Goal: Task Accomplishment & Management: Use online tool/utility

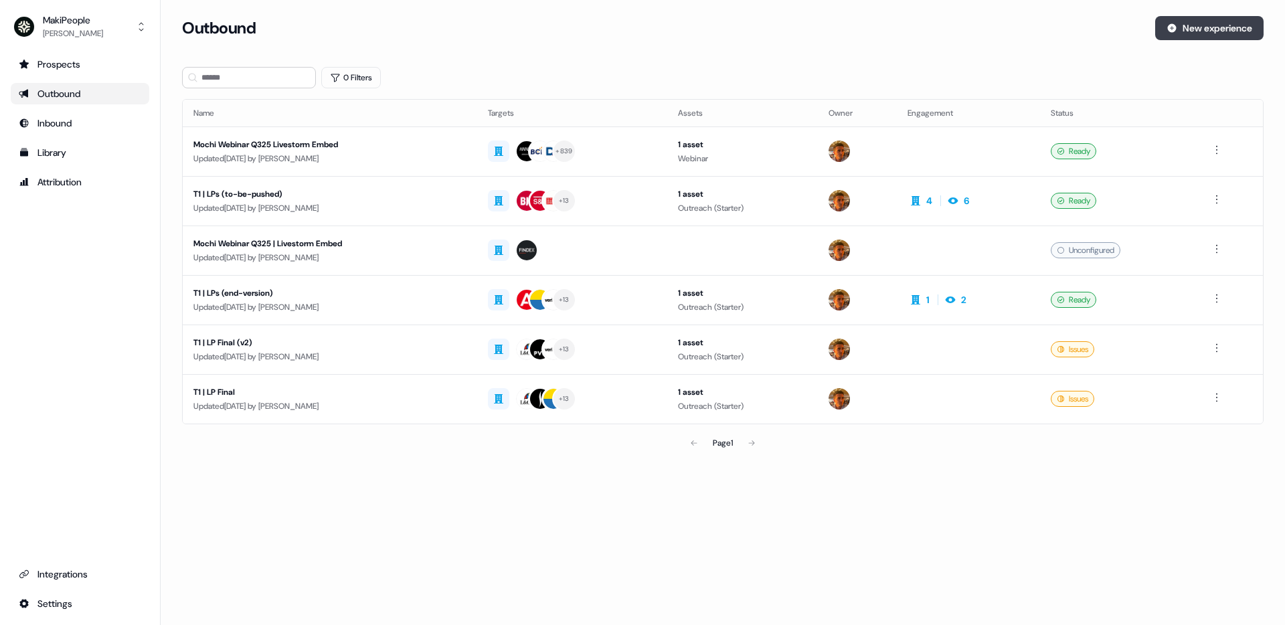
click at [1192, 24] on button "New experience" at bounding box center [1209, 28] width 108 height 24
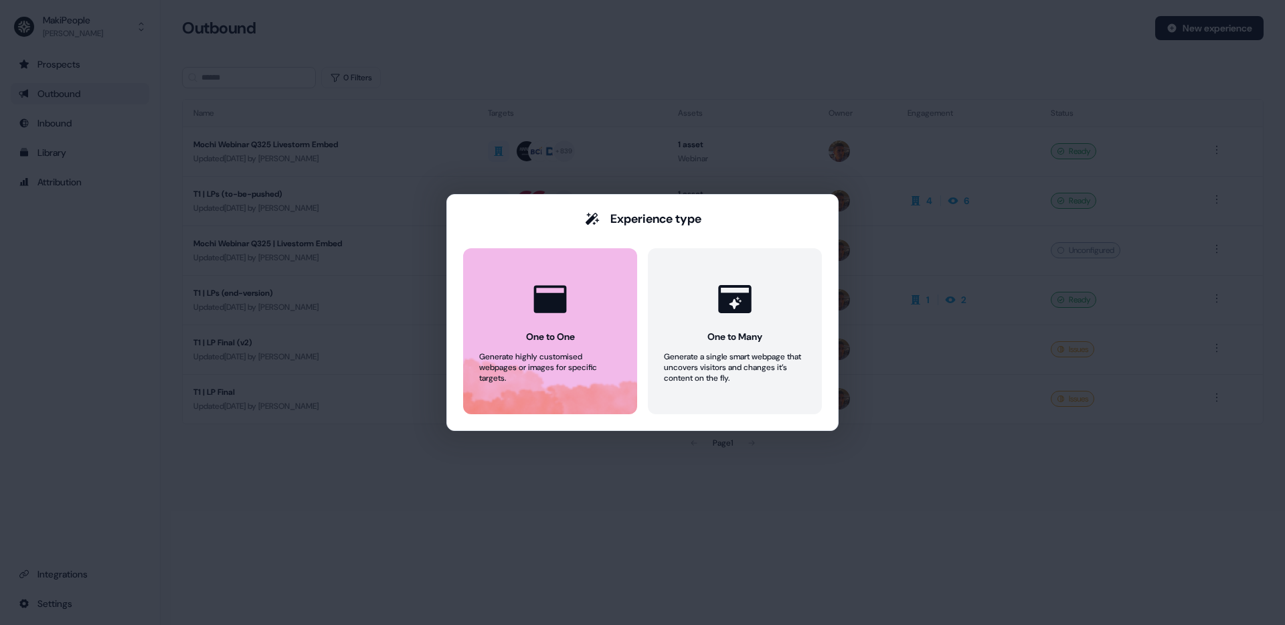
click at [614, 300] on button "One to One Generate highly customised webpages or images for specific targets." at bounding box center [550, 331] width 174 height 166
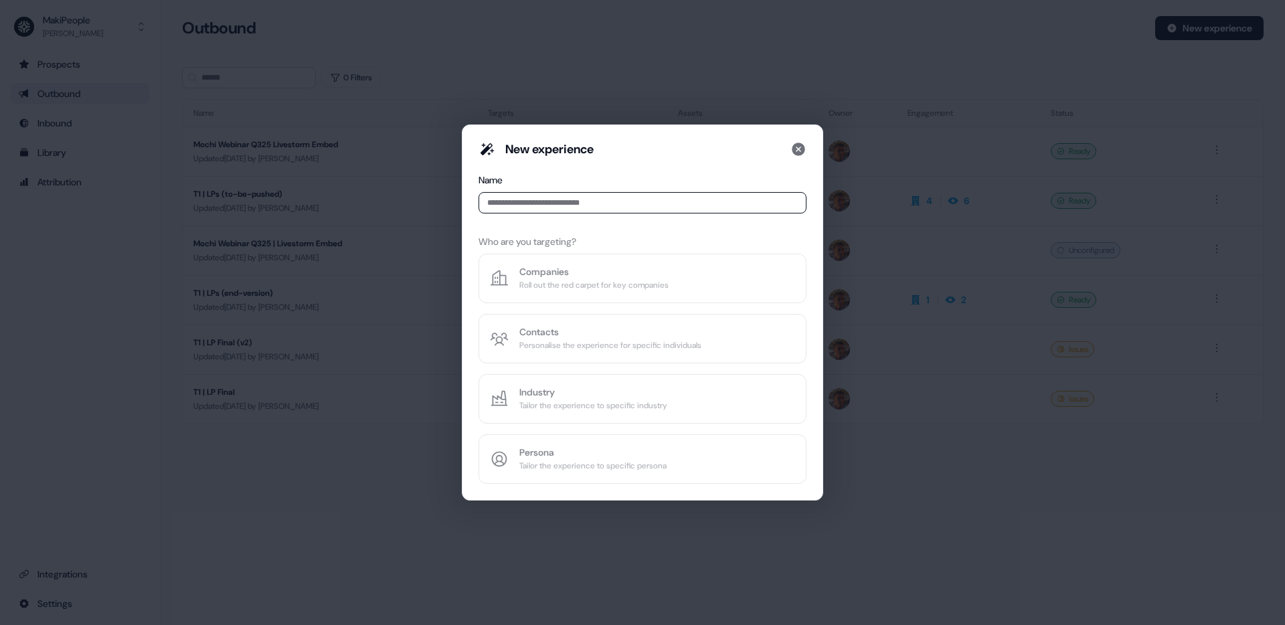
type input "*"
type input "****"
click at [708, 298] on button "Companies Roll out the red carpet for key companies" at bounding box center [642, 279] width 328 height 50
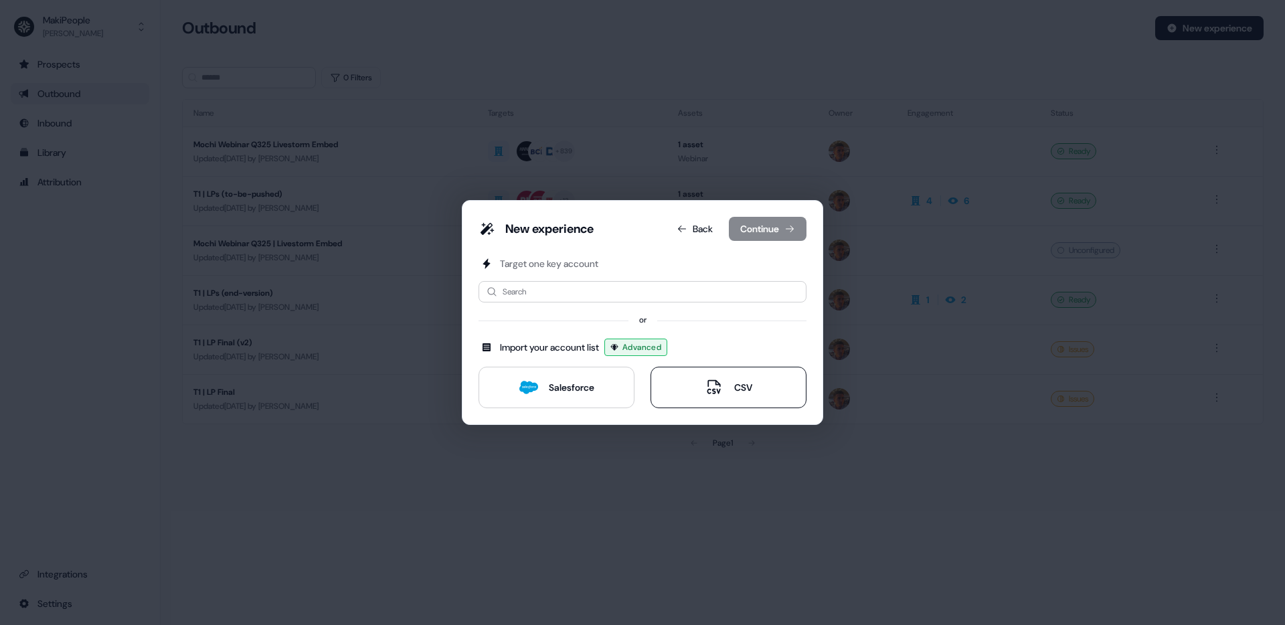
click at [714, 377] on button "CSV" at bounding box center [728, 387] width 156 height 41
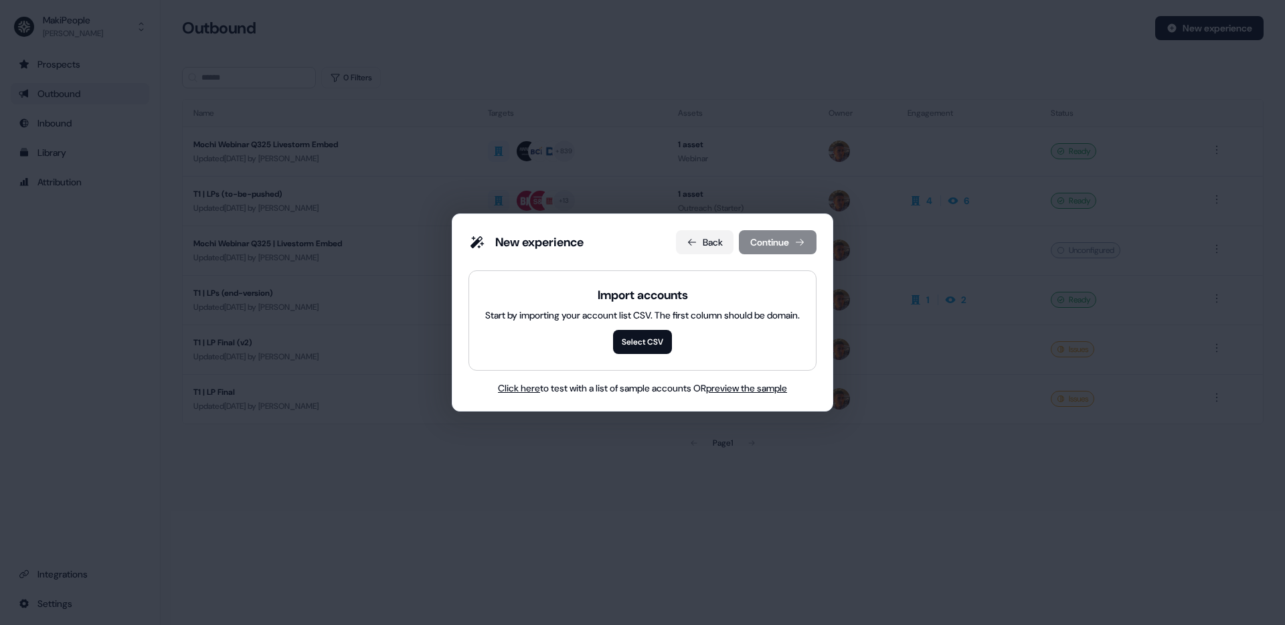
click at [695, 237] on icon at bounding box center [691, 242] width 11 height 11
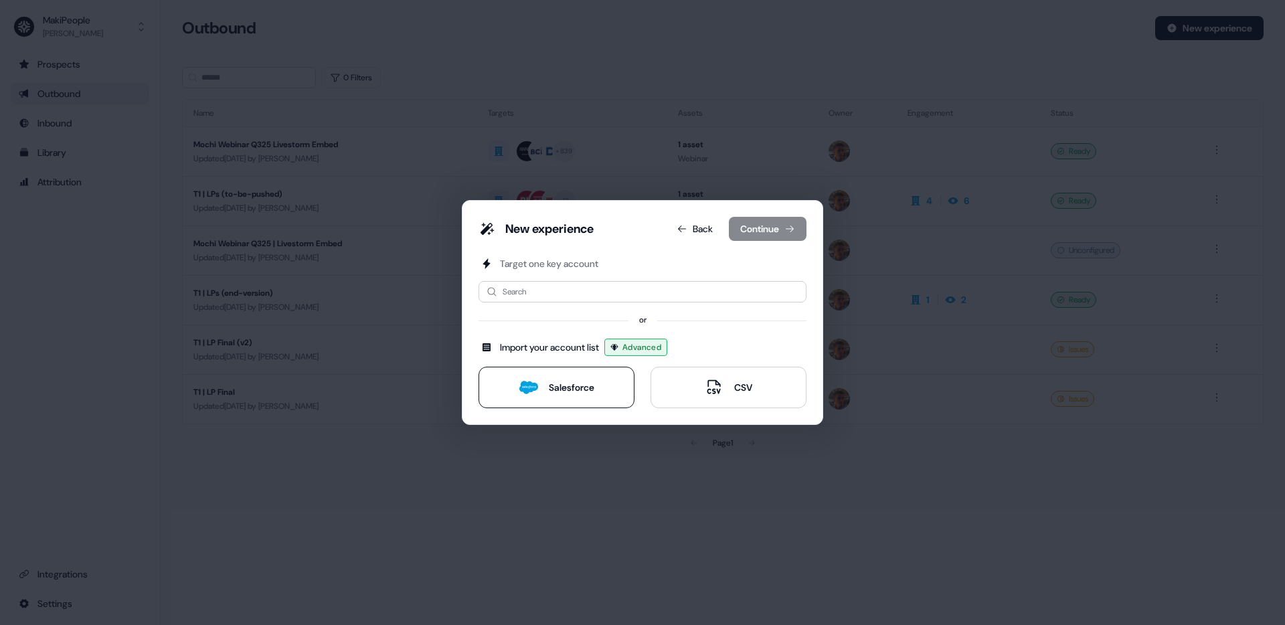
click at [550, 402] on button "Salesforce" at bounding box center [556, 387] width 156 height 41
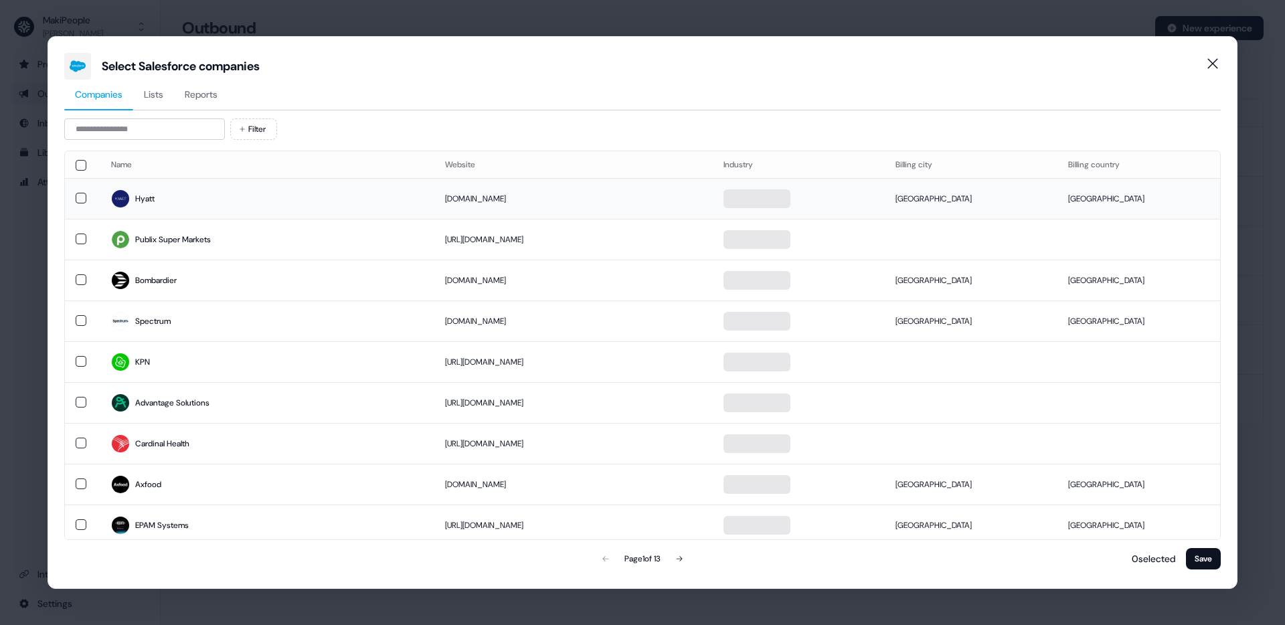
click at [100, 194] on td "Hyatt" at bounding box center [267, 198] width 334 height 41
click at [84, 195] on button "button" at bounding box center [81, 198] width 11 height 11
click at [72, 193] on td at bounding box center [82, 198] width 35 height 41
click at [1198, 566] on button "Save" at bounding box center [1203, 558] width 35 height 21
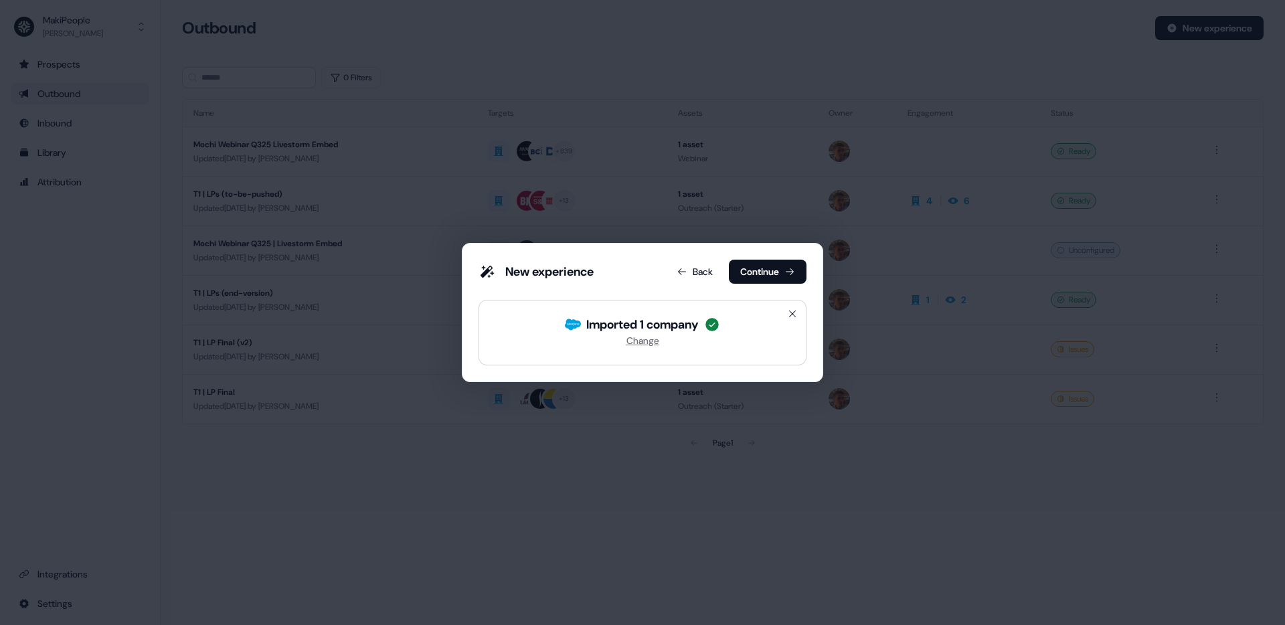
click at [768, 270] on button "Continue" at bounding box center [768, 272] width 78 height 24
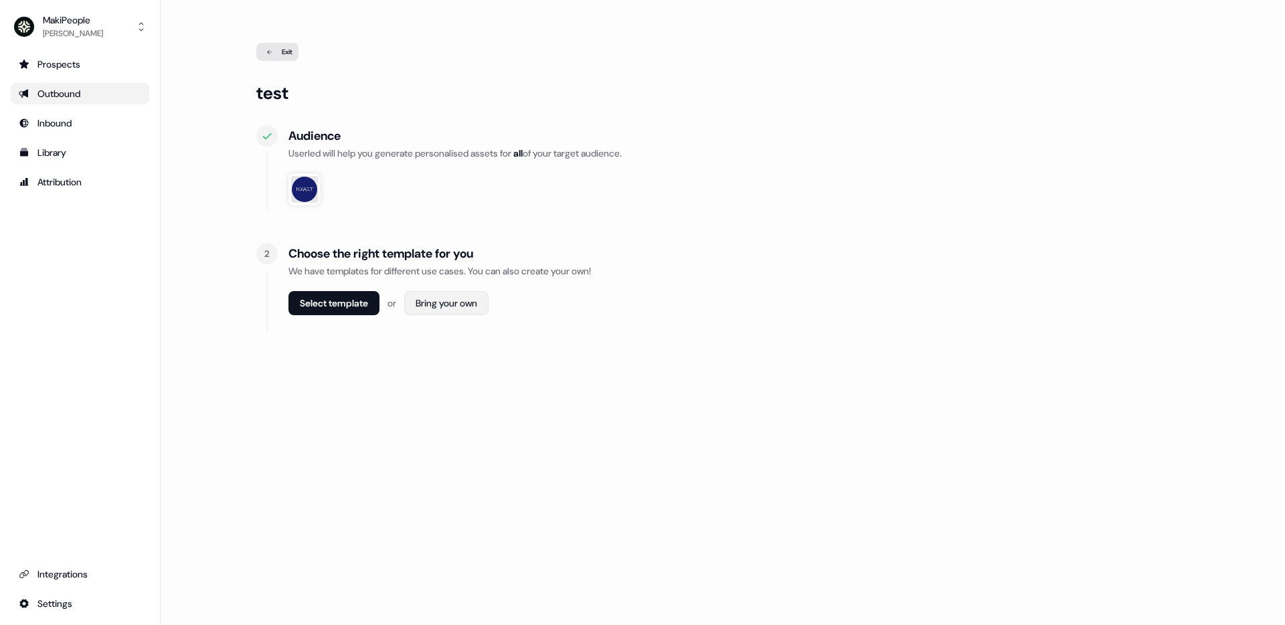
click at [453, 304] on html "For the best experience switch devices to a bigger screen. Go to [DOMAIN_NAME] …" at bounding box center [642, 312] width 1285 height 625
click at [349, 298] on html "For the best experience switch devices to a bigger screen. Go to [DOMAIN_NAME] …" at bounding box center [642, 312] width 1285 height 625
click at [349, 298] on button "Select template" at bounding box center [333, 303] width 91 height 24
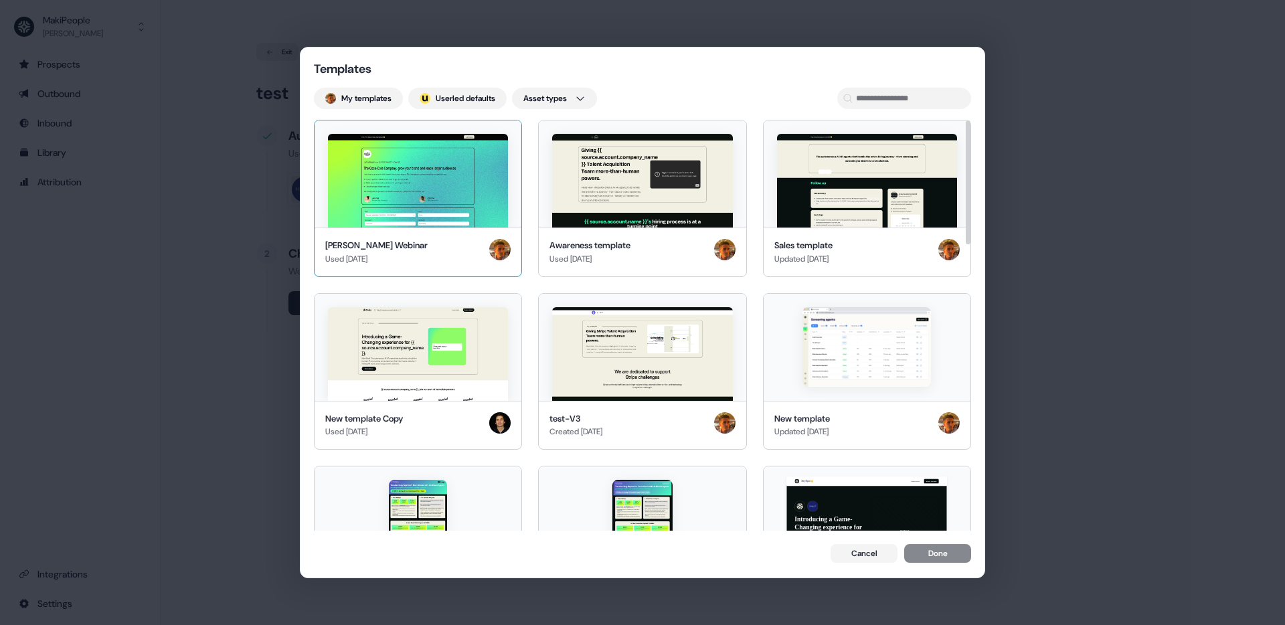
click at [430, 209] on img at bounding box center [418, 181] width 180 height 94
click at [955, 557] on button "Done" at bounding box center [937, 554] width 67 height 19
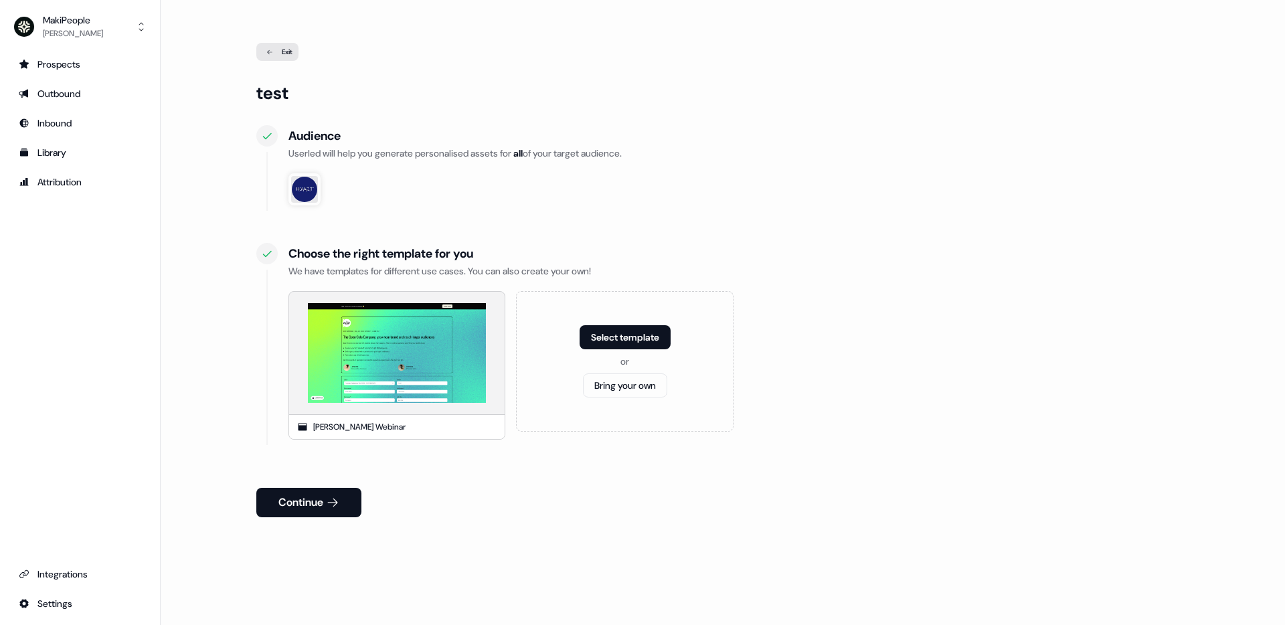
click at [341, 493] on button "Continue" at bounding box center [308, 502] width 105 height 29
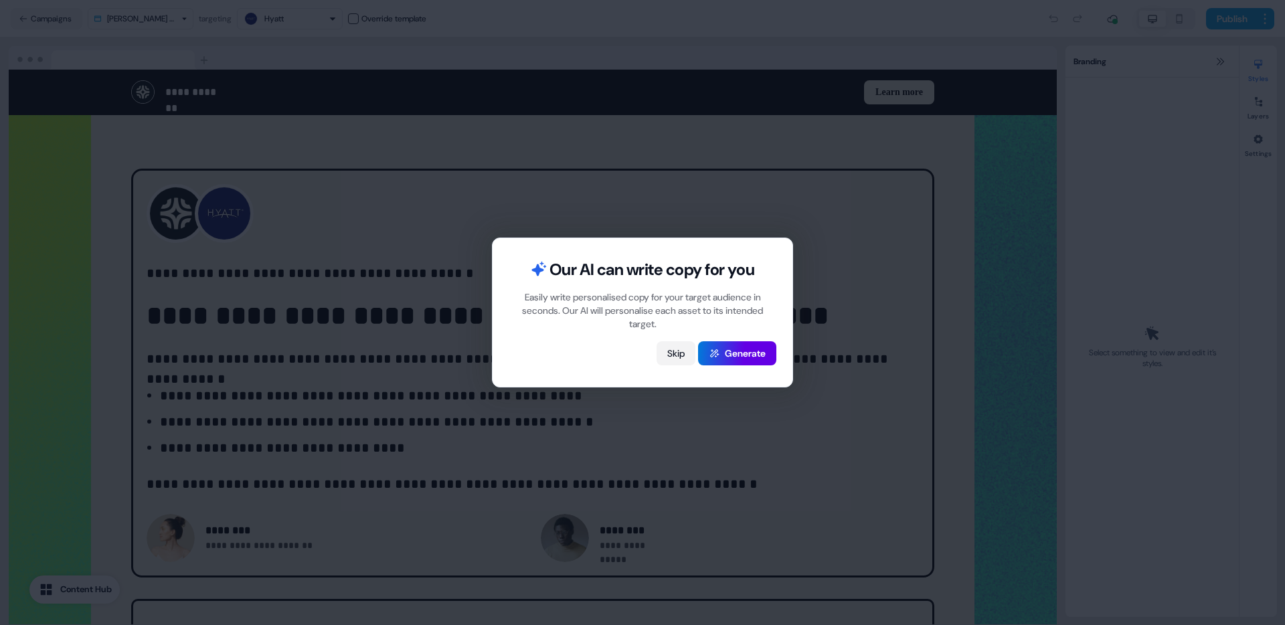
click at [678, 353] on button "Skip" at bounding box center [675, 353] width 39 height 24
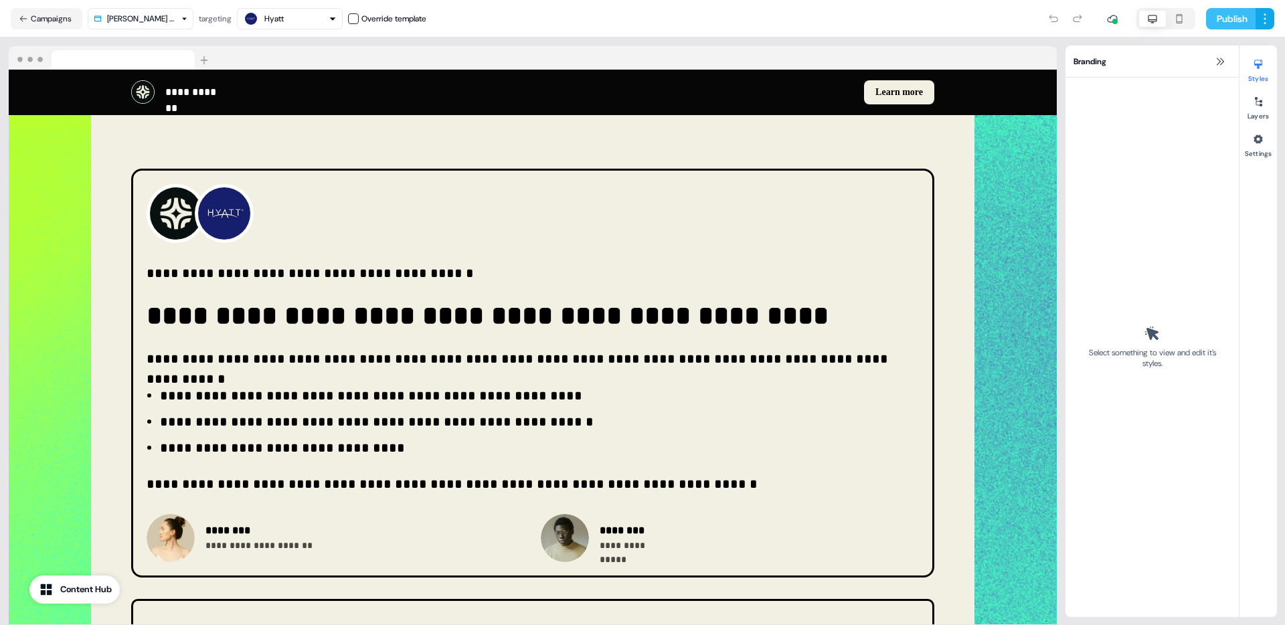
click at [1228, 24] on button "Publish" at bounding box center [1231, 18] width 50 height 21
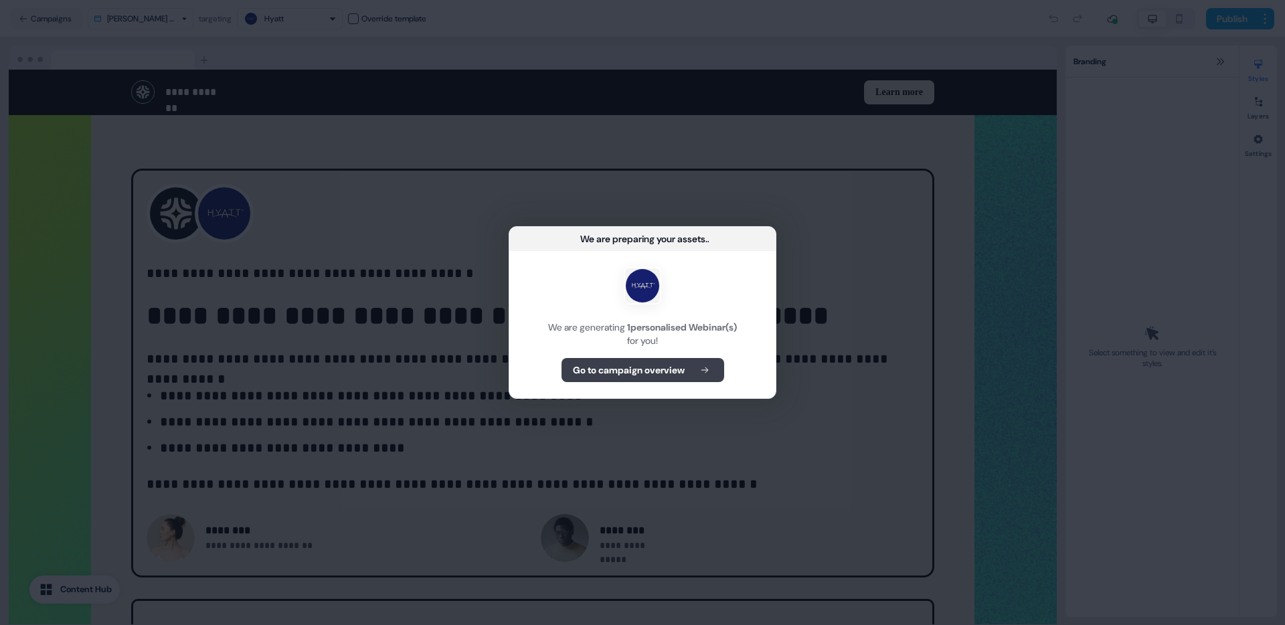
click at [619, 383] on div "We are generating 1 personalised Webinar(s) for you! Go to campaign overview" at bounding box center [642, 324] width 266 height 147
click at [624, 375] on b "Go to campaign overview" at bounding box center [629, 369] width 112 height 13
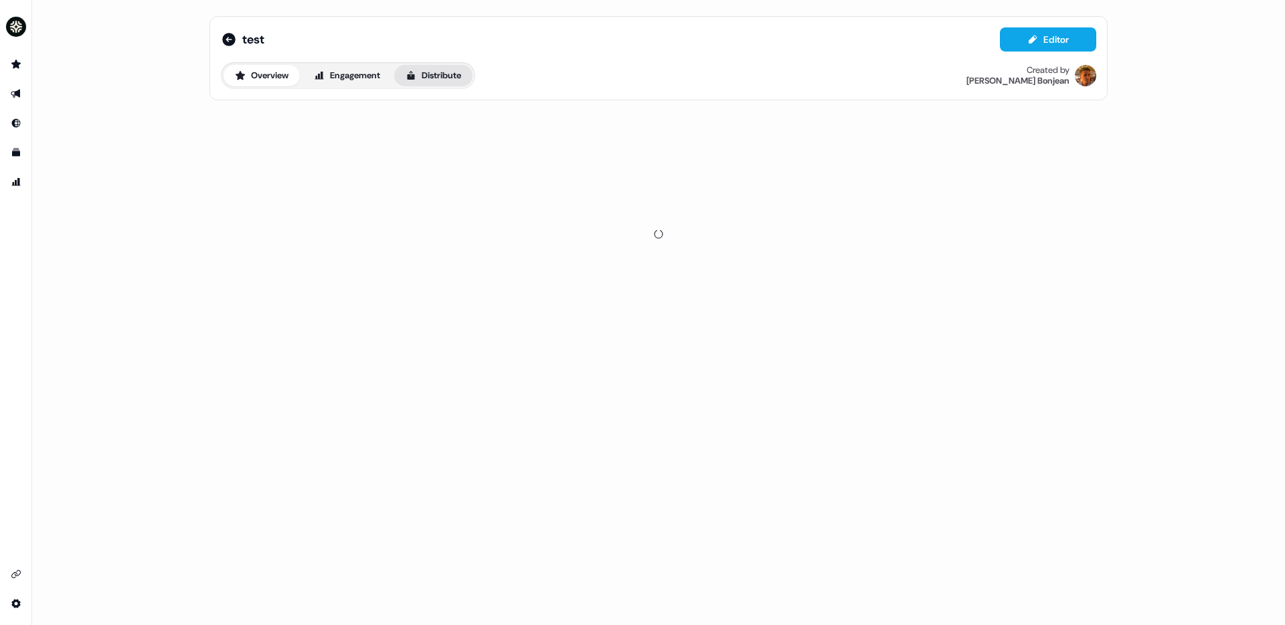
click at [472, 83] on button "Distribute" at bounding box center [433, 75] width 78 height 21
click at [270, 78] on button "Overview" at bounding box center [261, 75] width 76 height 21
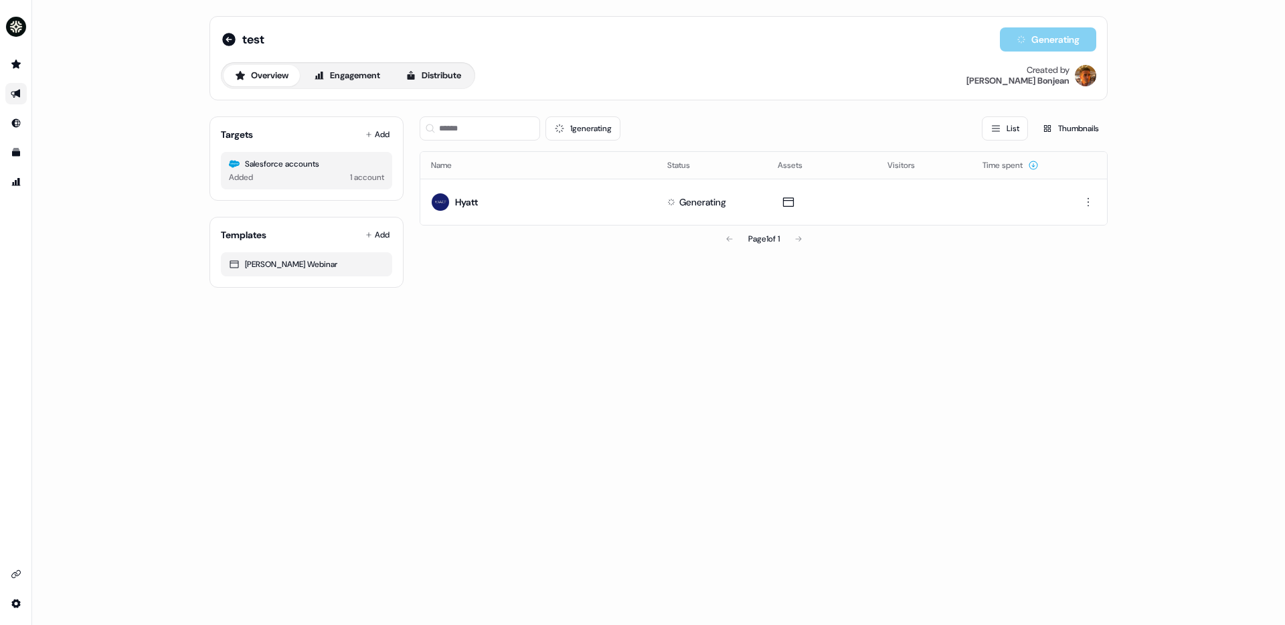
click at [644, 70] on div "Overview Engagement Distribute Created by [PERSON_NAME]" at bounding box center [658, 75] width 875 height 27
click at [405, 80] on button "Distribute" at bounding box center [433, 75] width 78 height 21
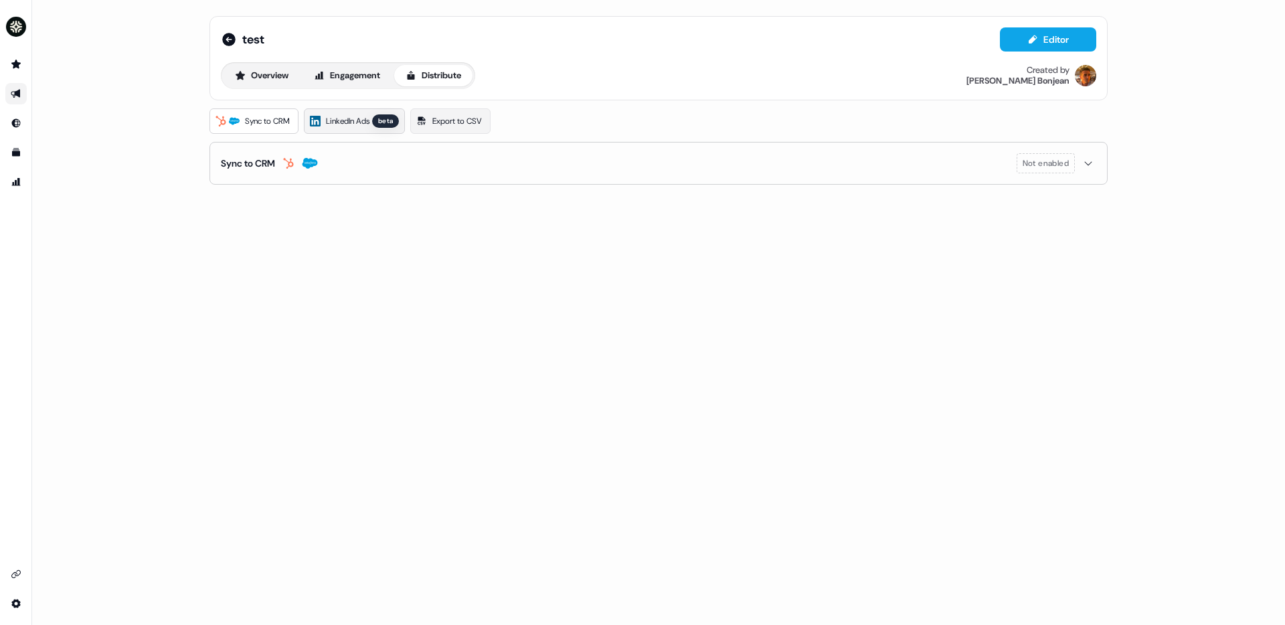
click at [369, 118] on span "LinkedIn Ads" at bounding box center [347, 120] width 43 height 13
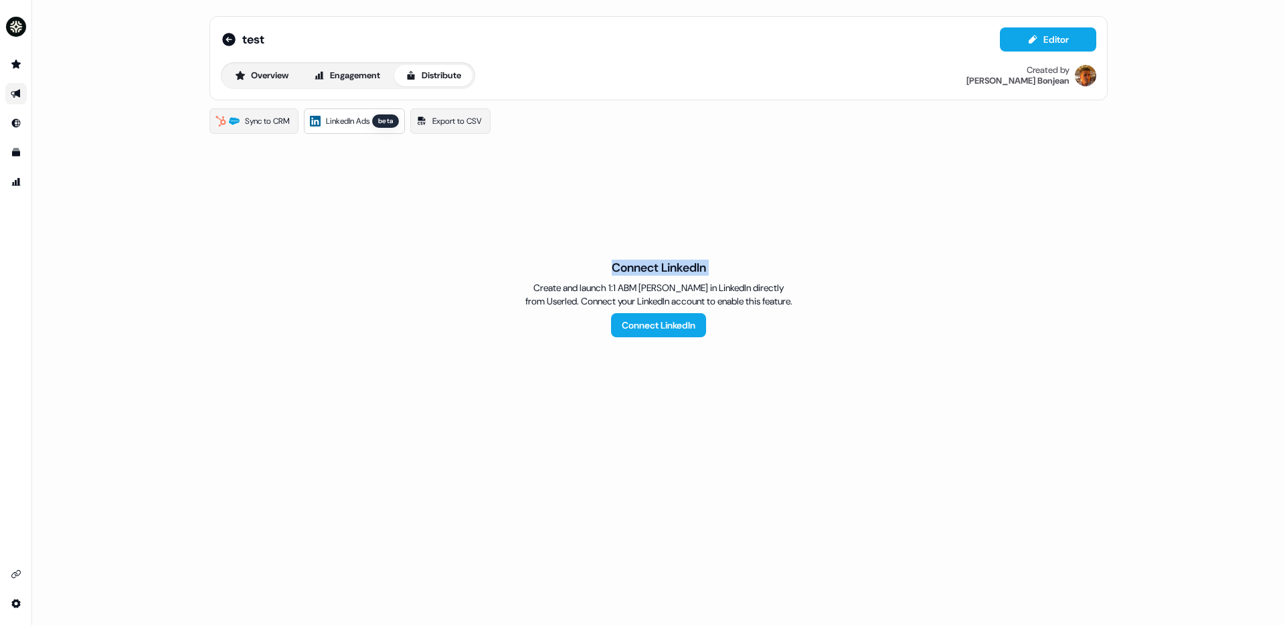
drag, startPoint x: 545, startPoint y: 207, endPoint x: 438, endPoint y: 215, distance: 107.4
click at [442, 215] on div "Connect LinkedIn Create and launch 1:1 ABM [PERSON_NAME] in LinkedIn directly f…" at bounding box center [658, 298] width 898 height 312
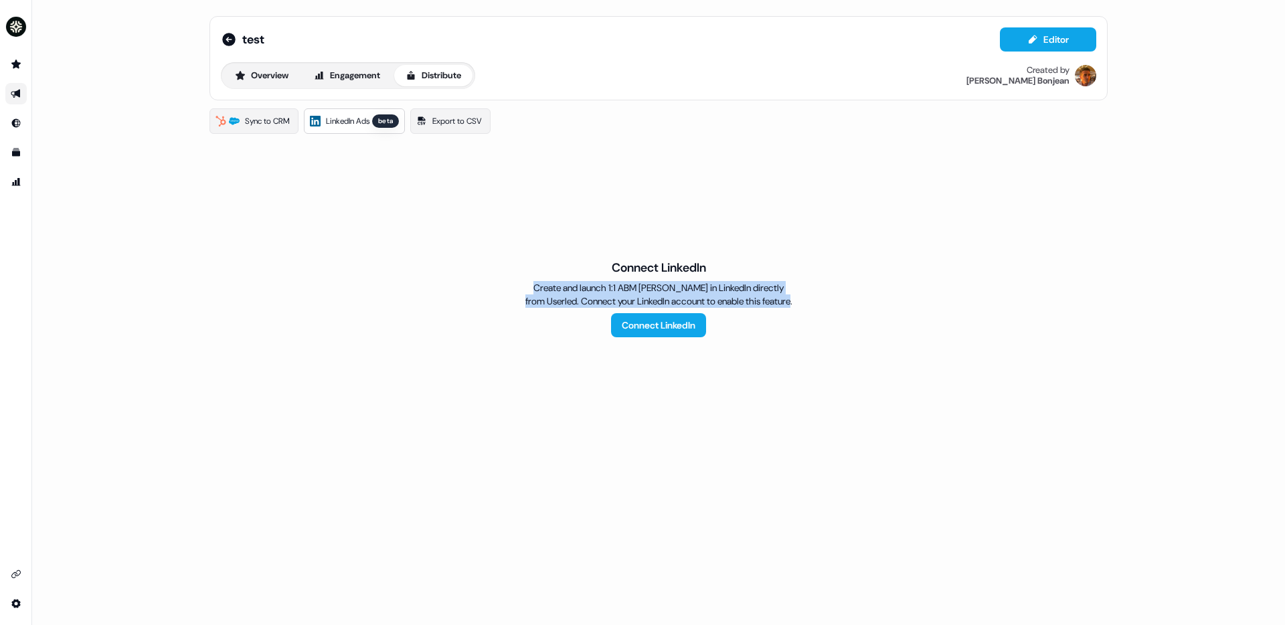
drag, startPoint x: 486, startPoint y: 229, endPoint x: 937, endPoint y: 347, distance: 465.9
click at [937, 347] on div "Connect LinkedIn Create and launch 1:1 ABM [PERSON_NAME] in LinkedIn directly f…" at bounding box center [658, 298] width 898 height 312
click at [931, 350] on div "Connect LinkedIn Create and launch 1:1 ABM [PERSON_NAME] in LinkedIn directly f…" at bounding box center [658, 298] width 898 height 312
click at [883, 352] on div "Connect LinkedIn Create and launch 1:1 ABM [PERSON_NAME] in LinkedIn directly f…" at bounding box center [658, 298] width 898 height 312
drag, startPoint x: 842, startPoint y: 366, endPoint x: 470, endPoint y: 242, distance: 392.1
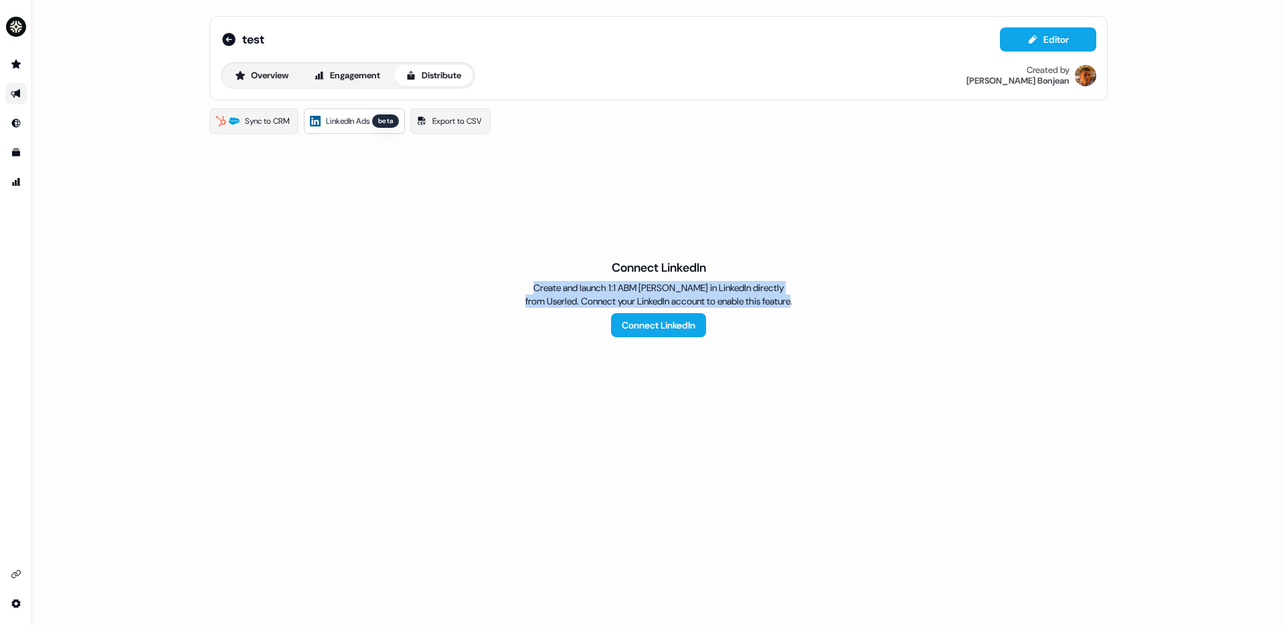
click at [469, 243] on div "Connect LinkedIn Create and launch 1:1 ABM [PERSON_NAME] in LinkedIn directly f…" at bounding box center [658, 298] width 898 height 312
drag, startPoint x: 505, startPoint y: 248, endPoint x: 519, endPoint y: 246, distance: 13.5
click at [506, 248] on div "Connect LinkedIn Create and launch 1:1 ABM [PERSON_NAME] in LinkedIn directly f…" at bounding box center [658, 298] width 898 height 312
